Goal: Information Seeking & Learning: Learn about a topic

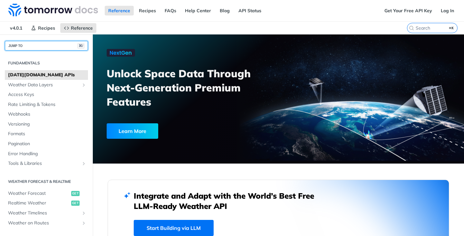
click at [68, 47] on button "JUMP TO ⌘/" at bounding box center [46, 46] width 83 height 10
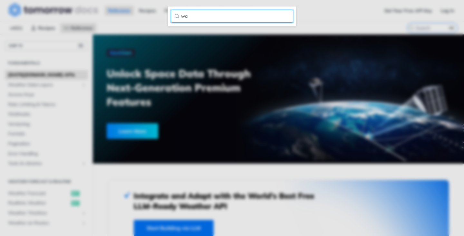
type input "w"
type input "road"
type input "`"
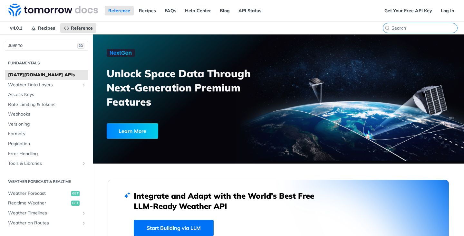
click at [426, 28] on input "⌘K" at bounding box center [425, 28] width 66 height 6
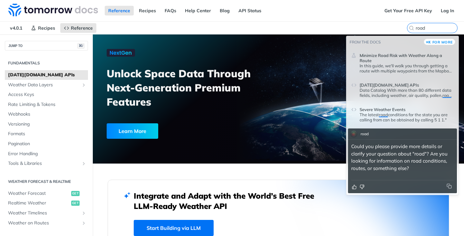
click at [402, 67] on p "In this guide, we'll walk you through getting a route with multiple waypoints f…" at bounding box center [407, 68] width 94 height 10
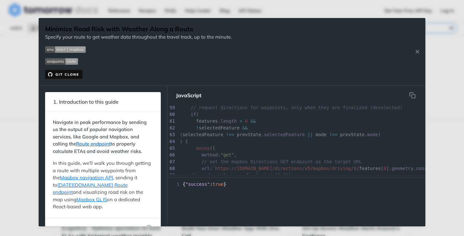
scroll to position [453, 0]
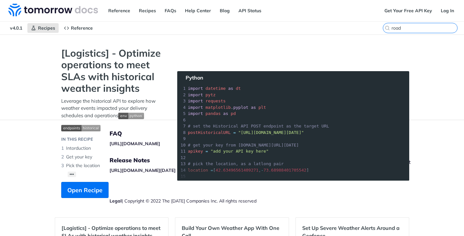
click at [434, 29] on input "road" at bounding box center [425, 28] width 66 height 6
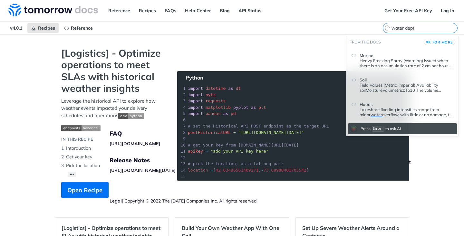
type input "water depth"
